Goal: Communication & Community: Answer question/provide support

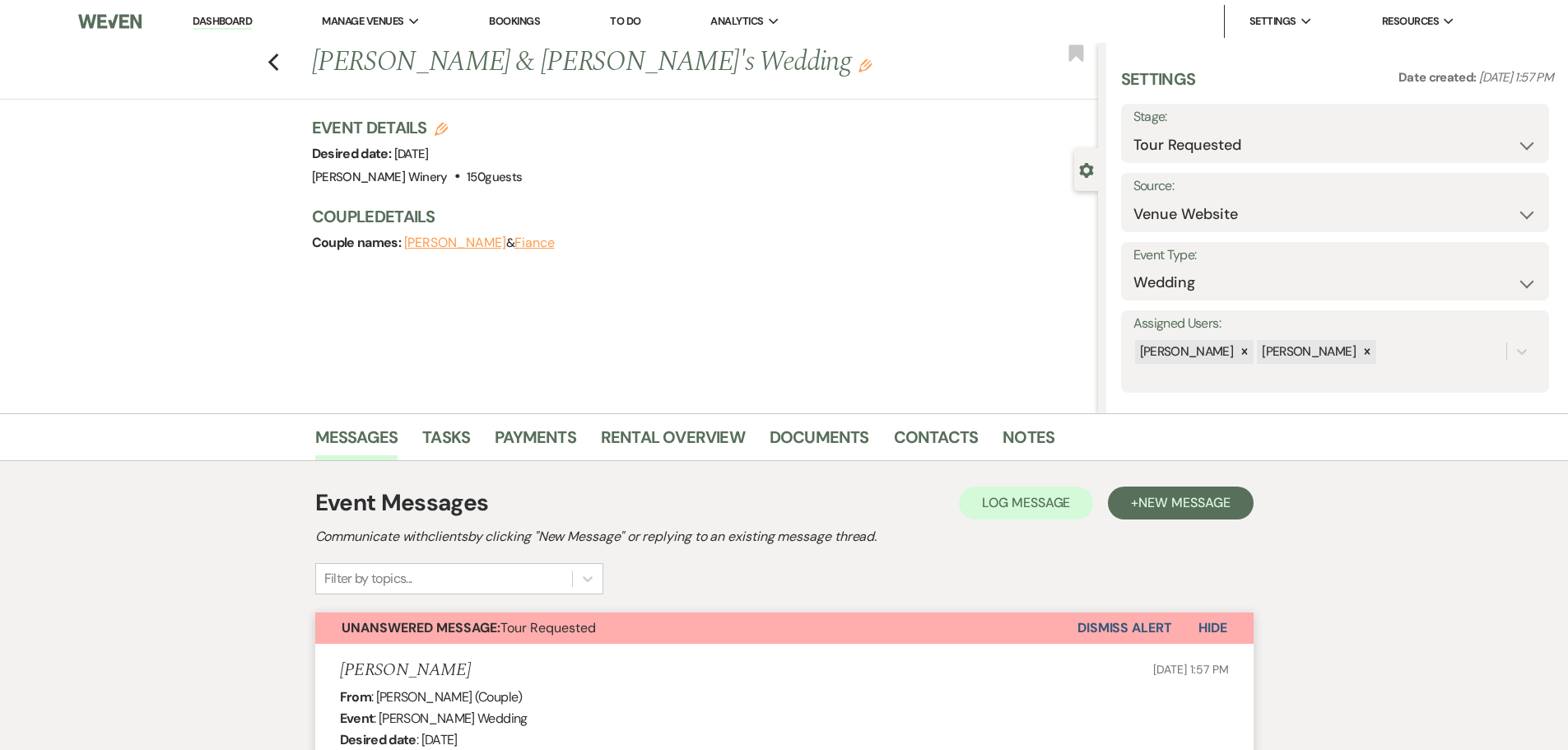
select select "2"
select select "5"
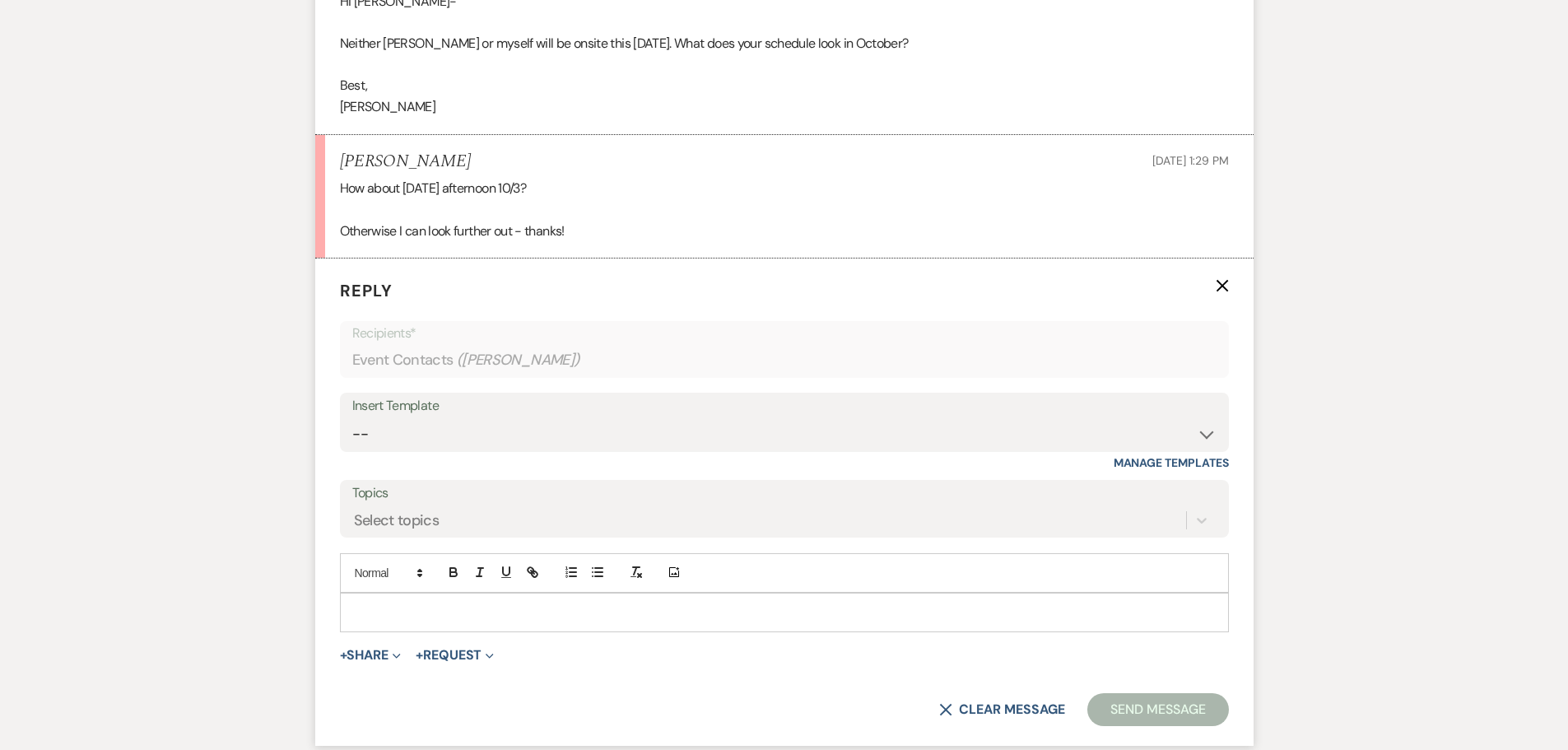
click at [369, 616] on p at bounding box center [784, 612] width 862 height 18
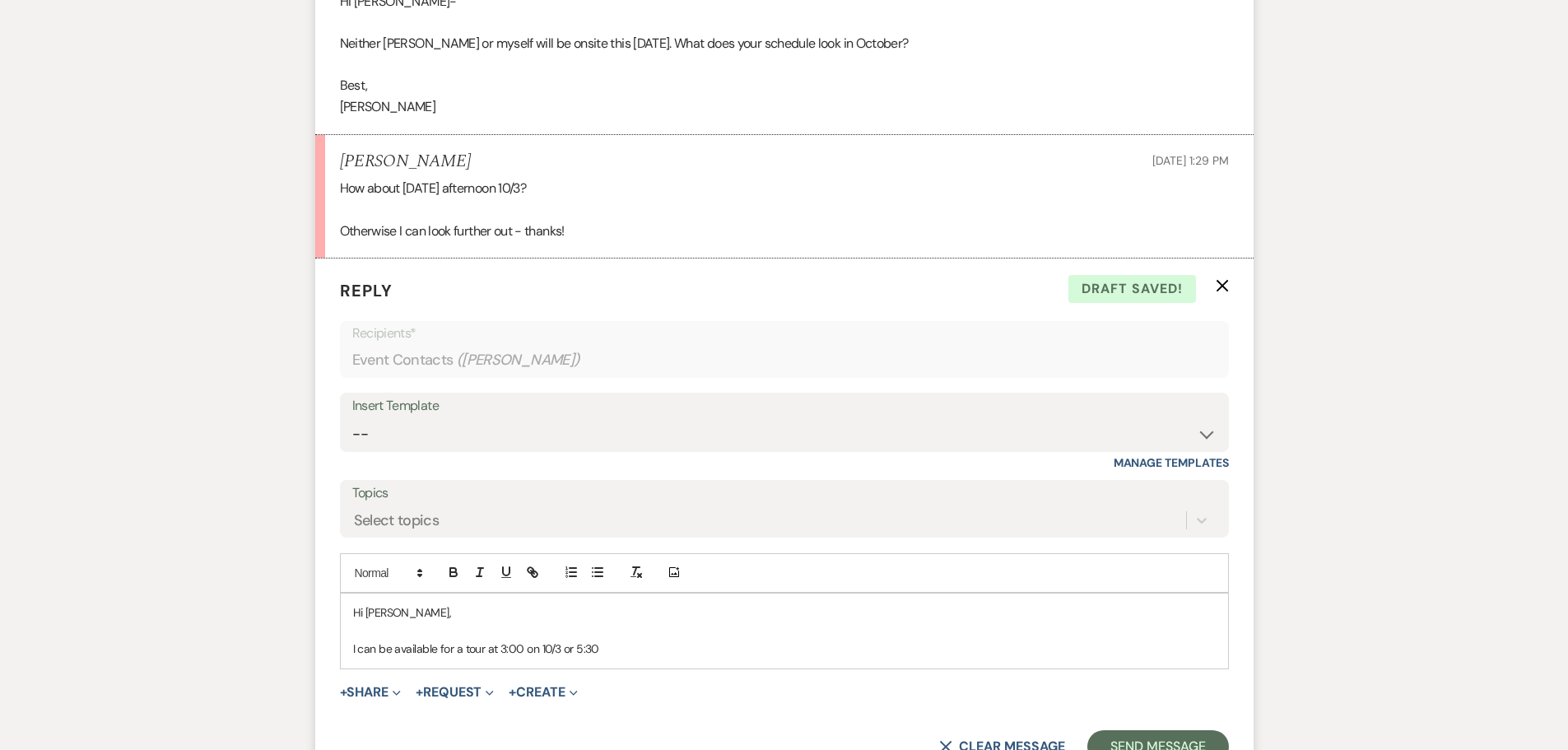
drag, startPoint x: 524, startPoint y: 647, endPoint x: 551, endPoint y: 649, distance: 27.1
click at [525, 647] on p "I can be available for a tour at 3:00 on 10/3 or 5:30" at bounding box center [784, 648] width 862 height 18
click at [641, 651] on p "I can be available for a tour at 3:00 or 5:30 on 10/3 or 5:30" at bounding box center [784, 648] width 862 height 18
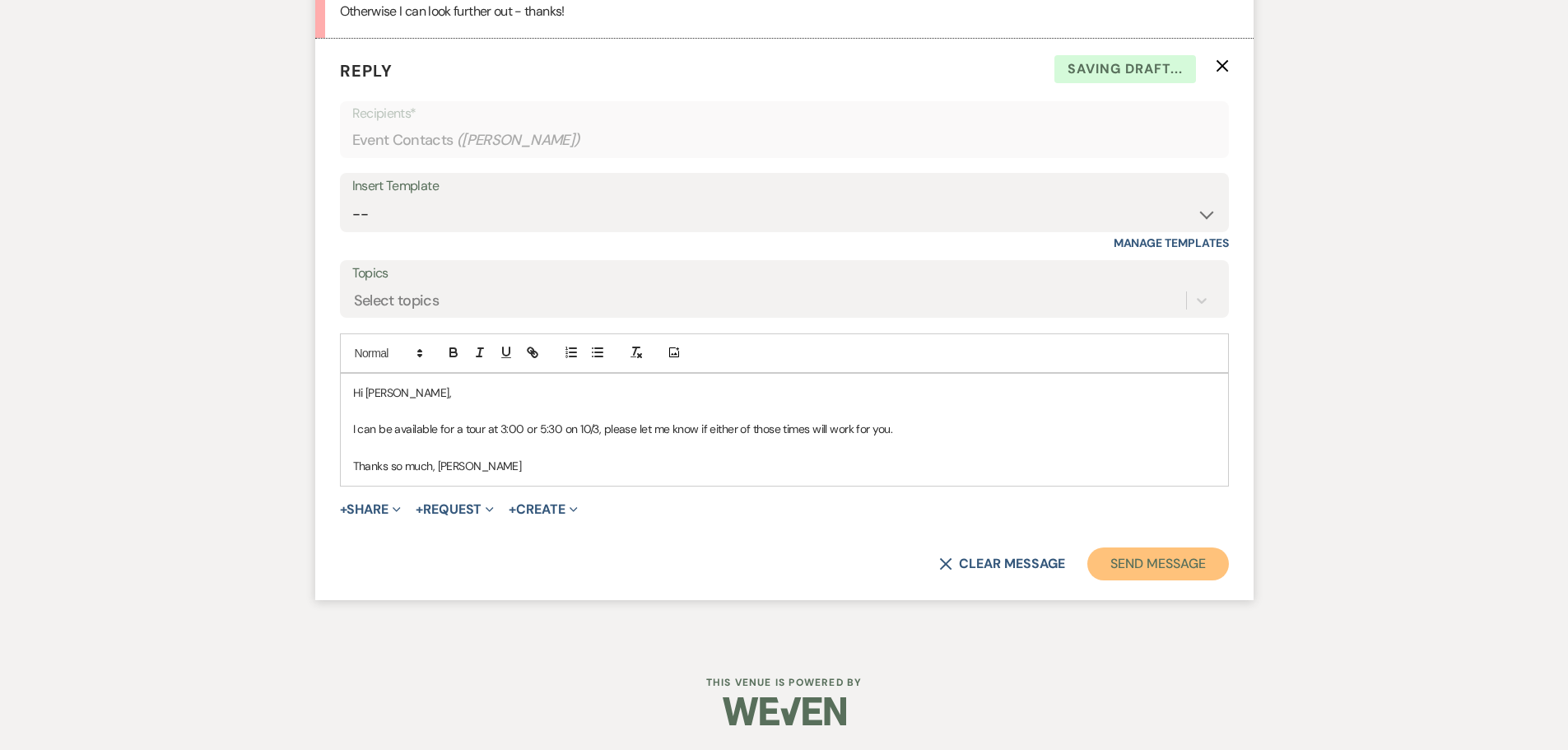
click at [1170, 558] on button "Send Message" at bounding box center [1158, 564] width 141 height 33
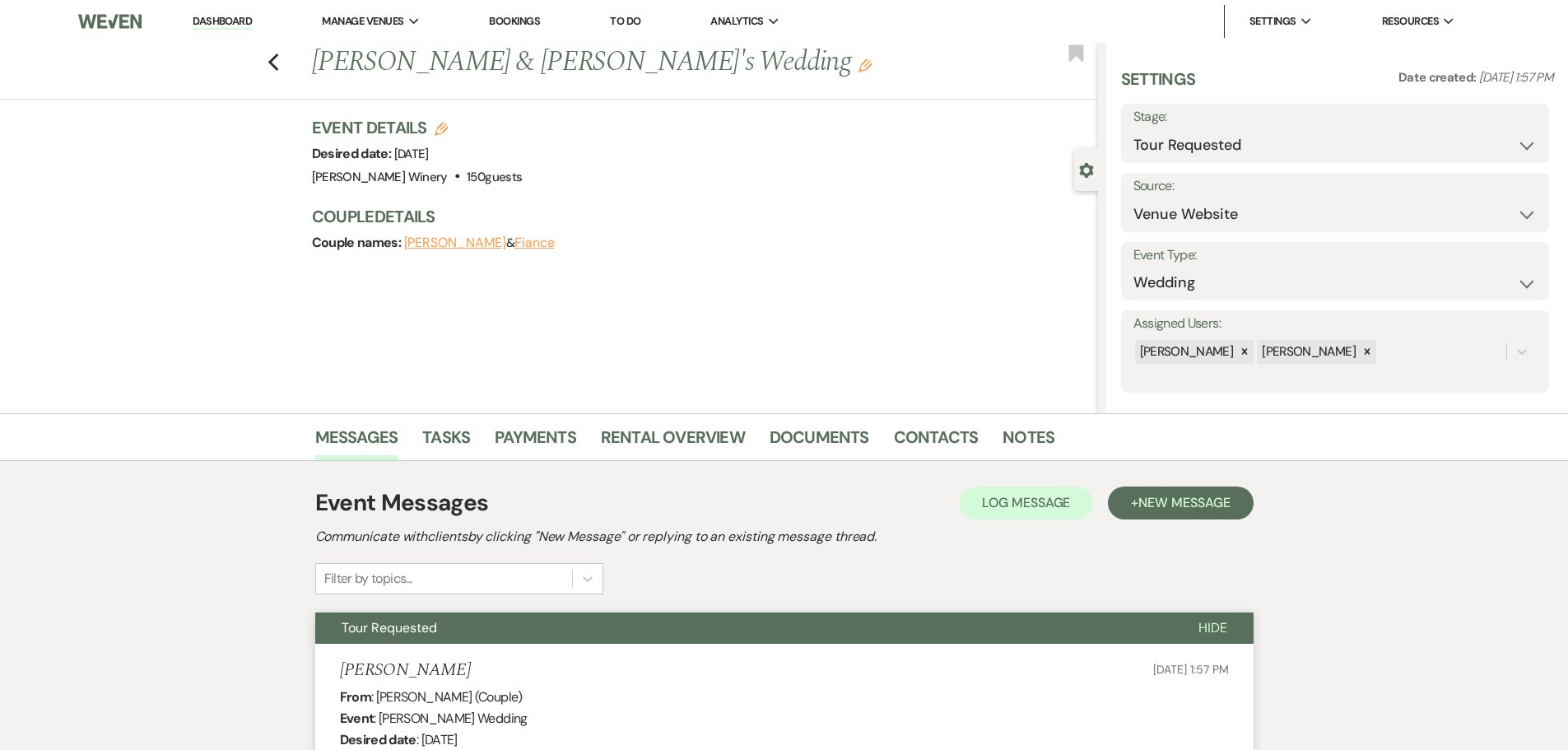
click at [207, 19] on link "Dashboard" at bounding box center [222, 22] width 59 height 16
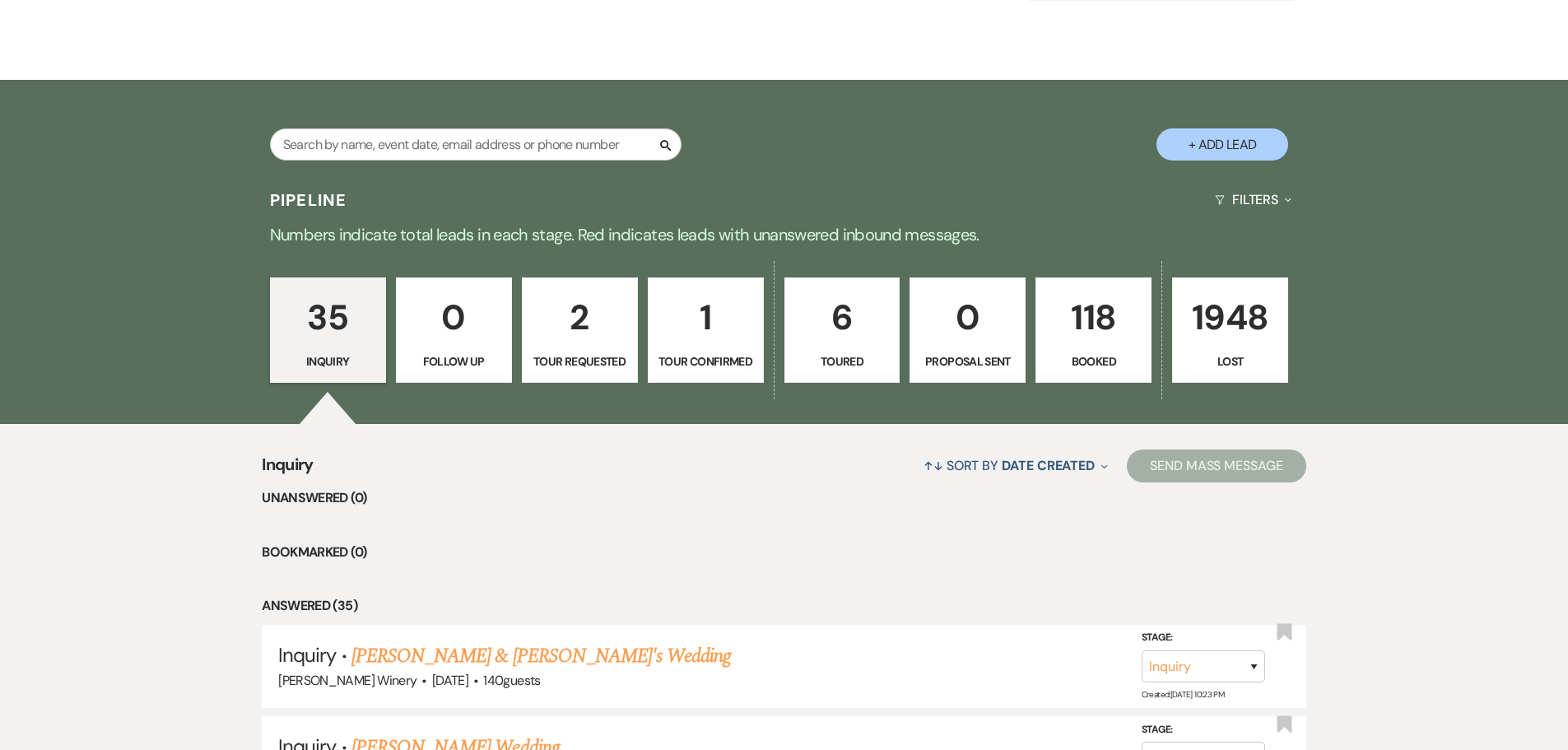
click at [613, 333] on p "2" at bounding box center [580, 317] width 95 height 55
select select "2"
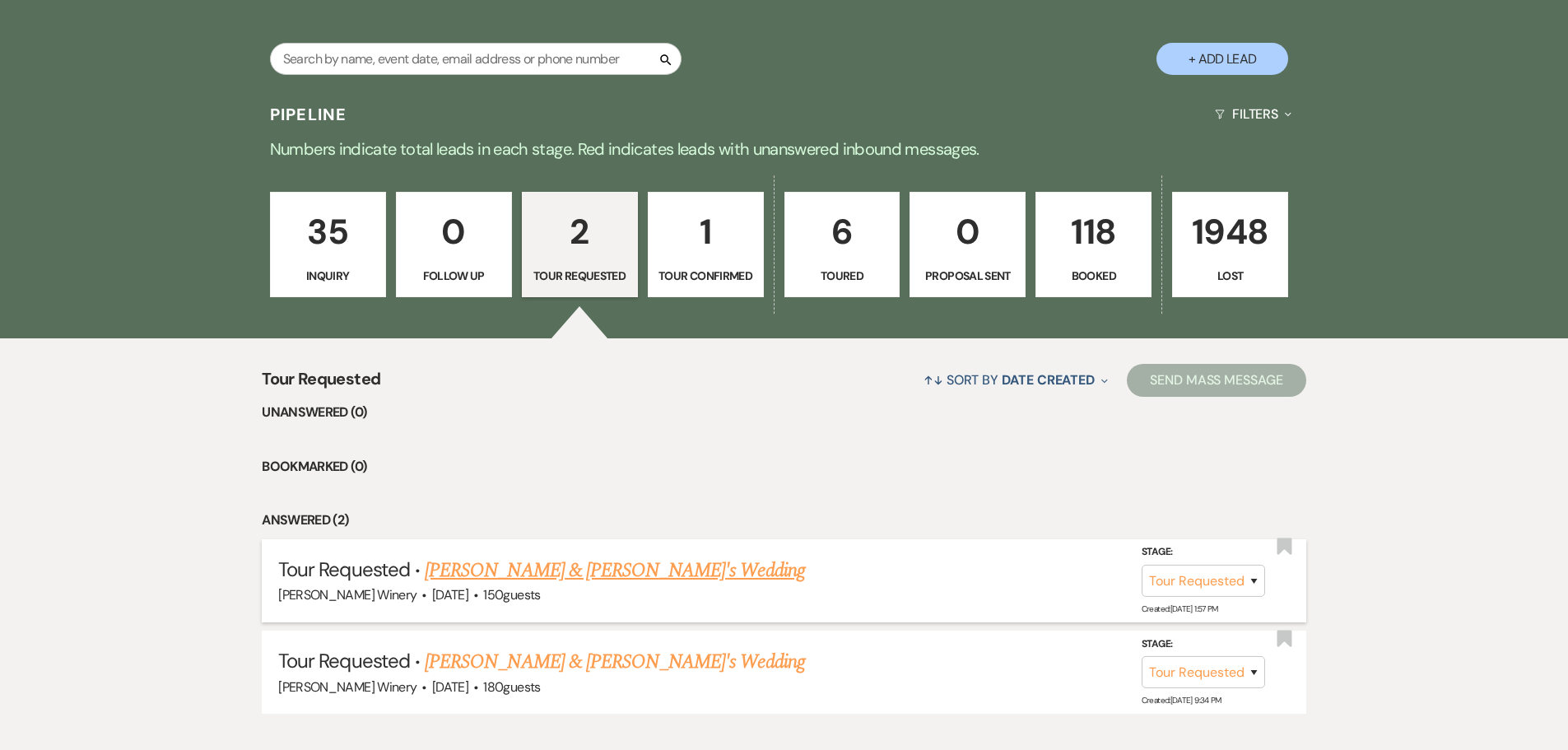
scroll to position [430, 0]
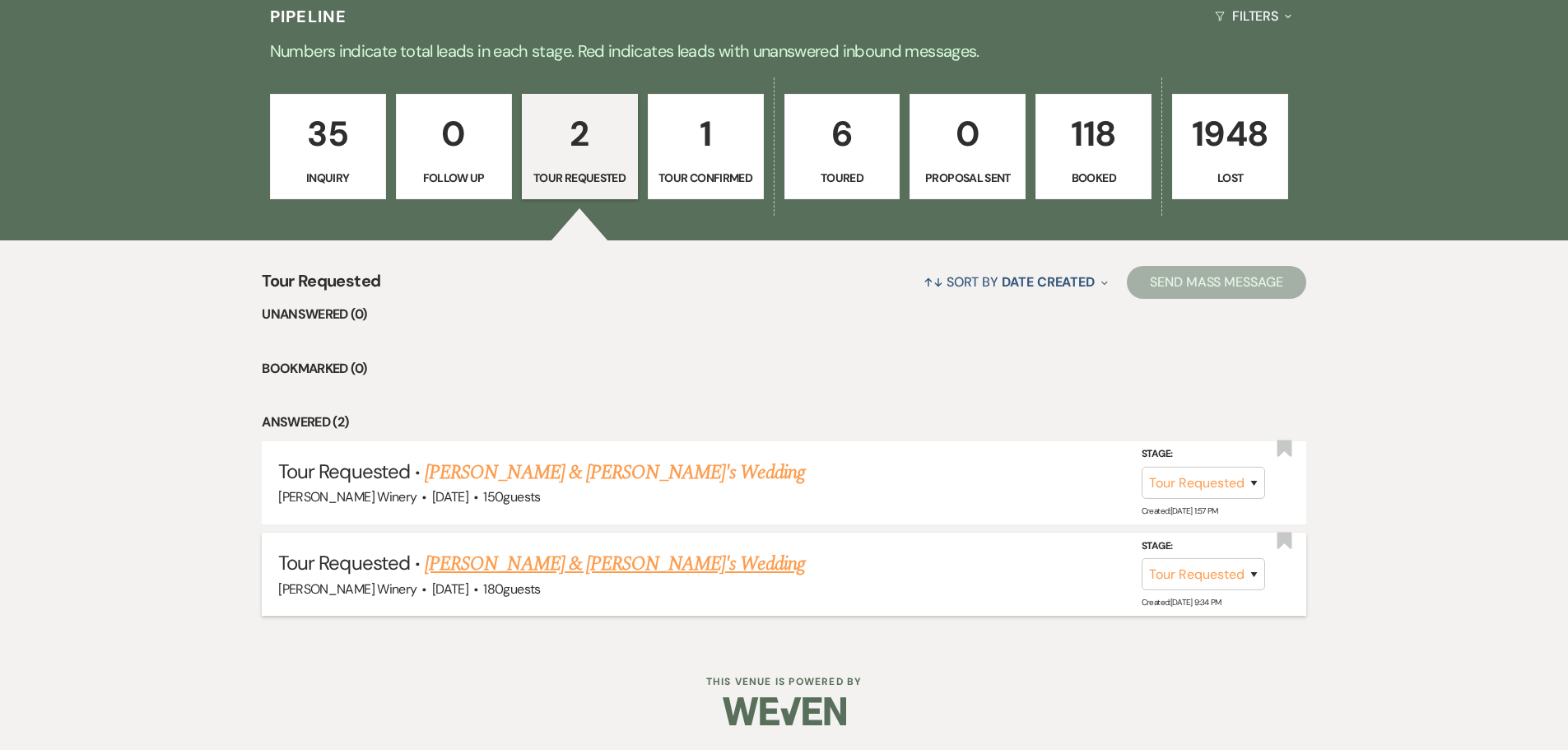
click at [478, 590] on span "·" at bounding box center [475, 590] width 5 height 0
click at [520, 568] on link "[PERSON_NAME] & [PERSON_NAME]'s Wedding" at bounding box center [614, 564] width 380 height 30
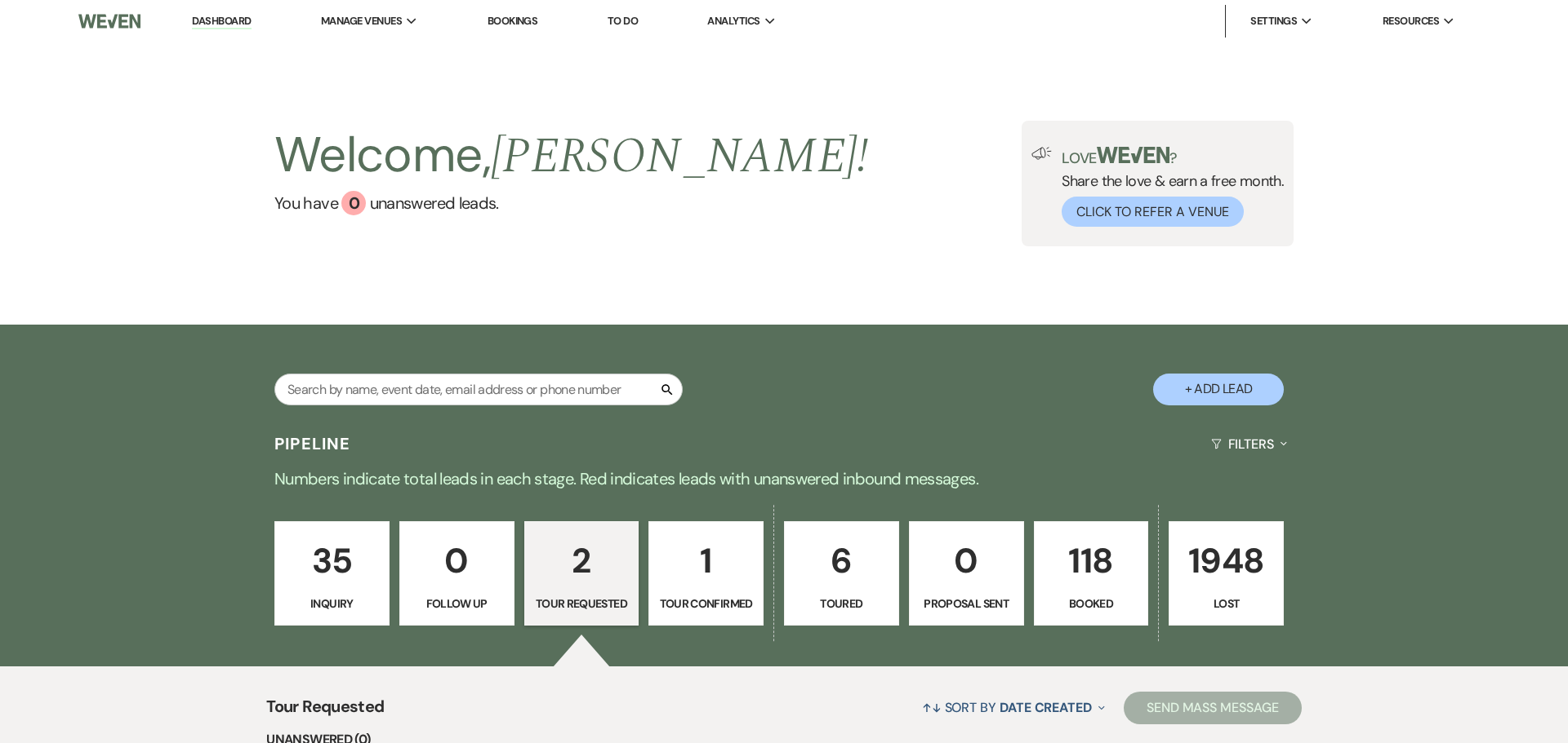
select select "2"
select select "5"
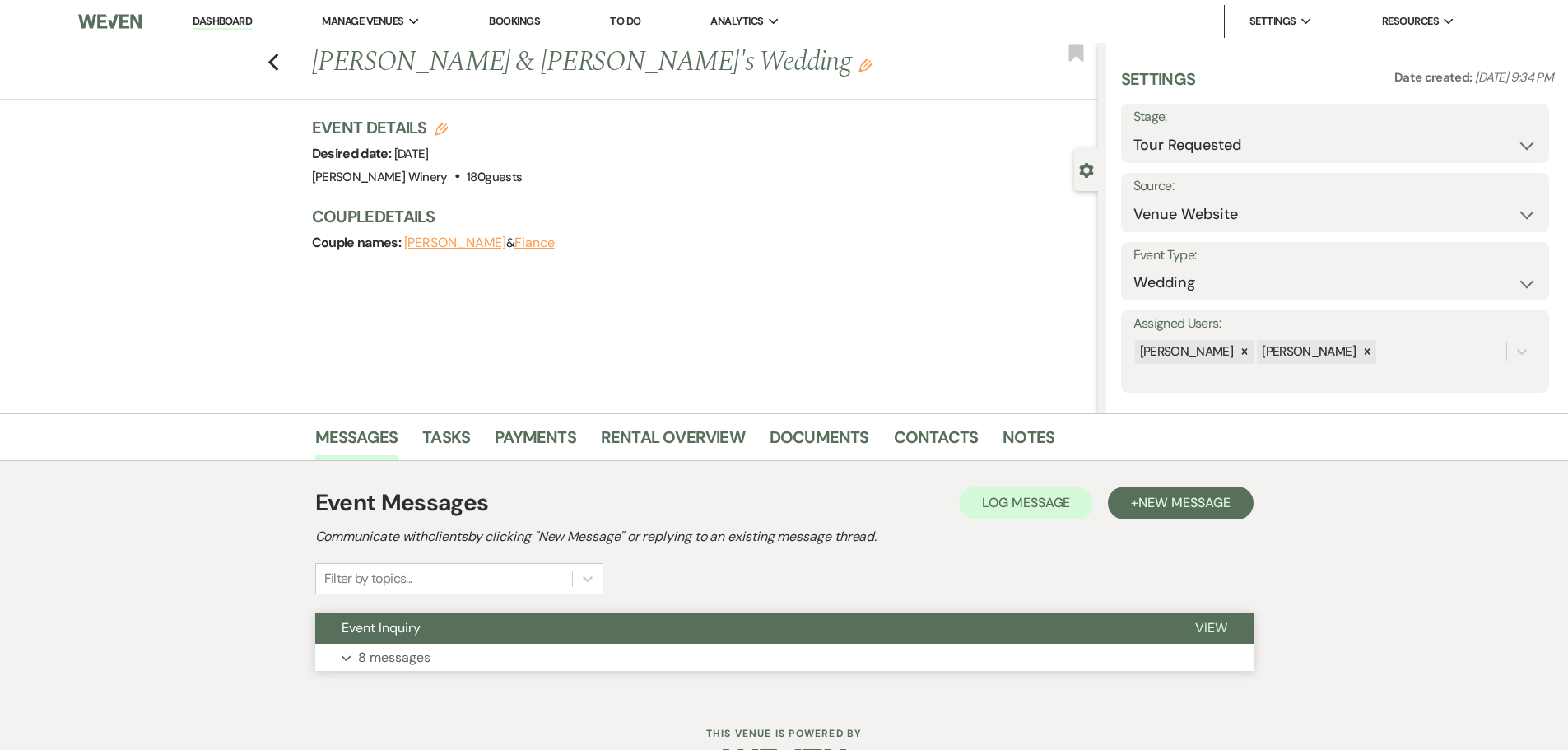
click at [418, 667] on p "8 messages" at bounding box center [394, 658] width 72 height 22
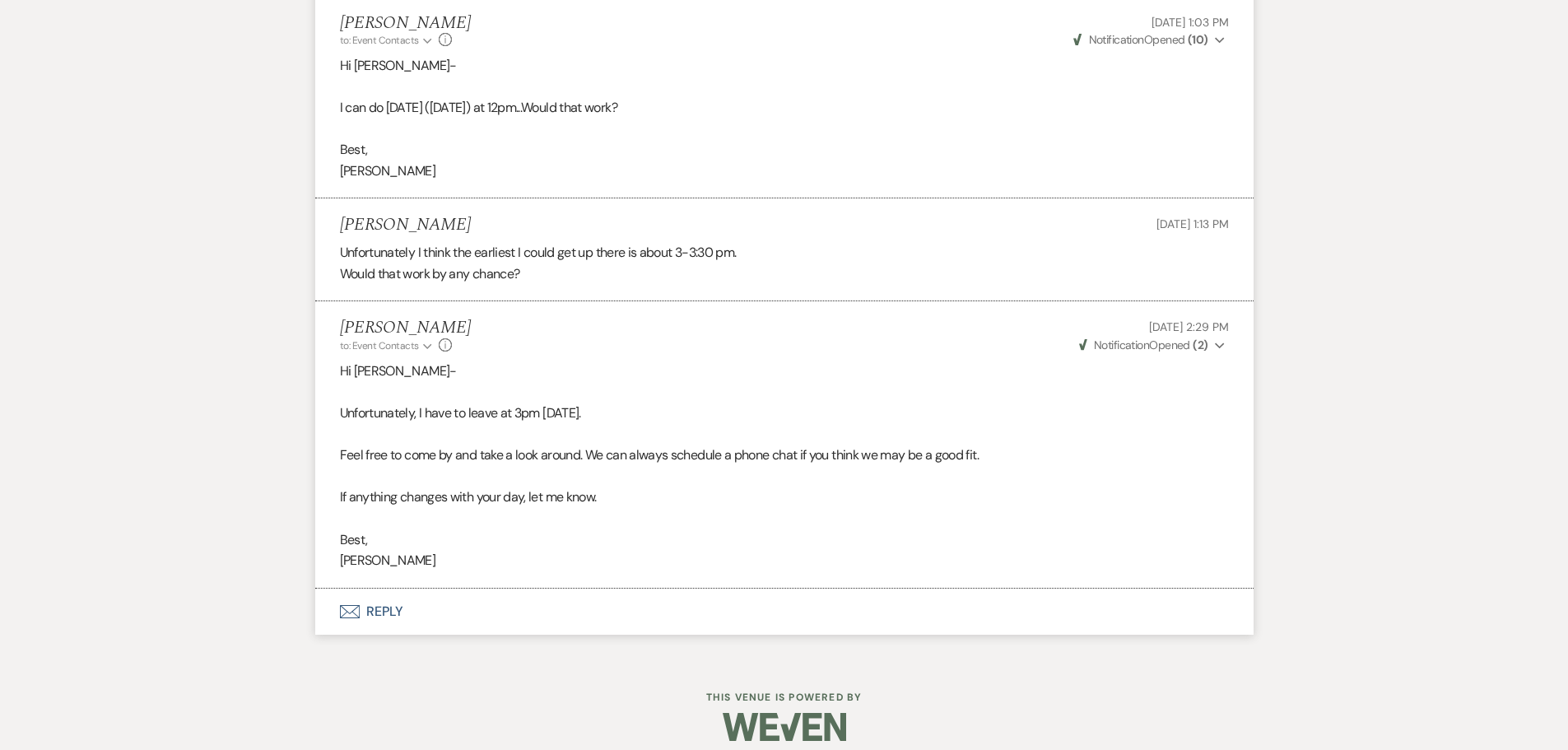
scroll to position [2027, 0]
